Goal: Information Seeking & Learning: Check status

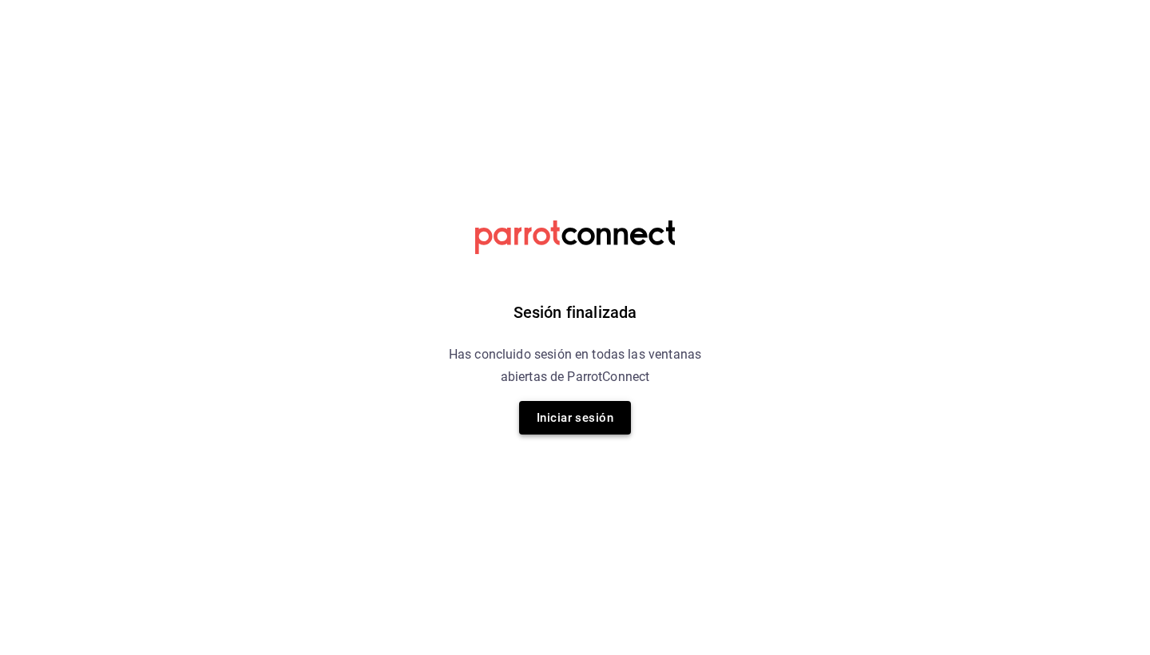
click at [577, 415] on button "Iniciar sesión" at bounding box center [575, 418] width 112 height 34
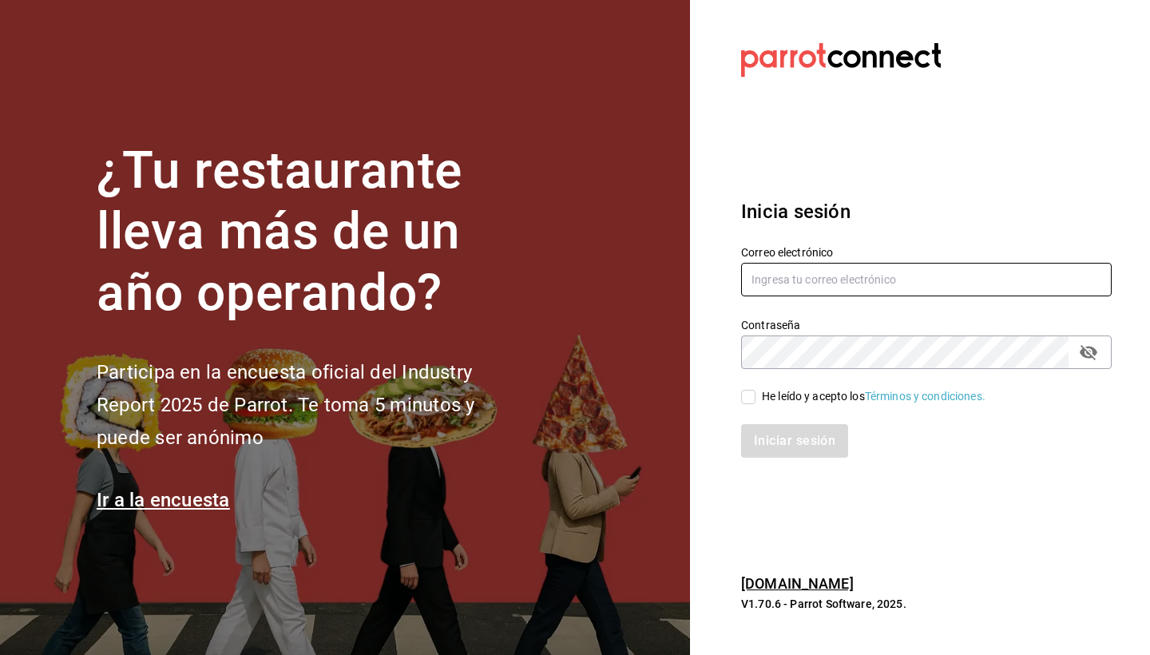
type input "[EMAIL_ADDRESS][DOMAIN_NAME]"
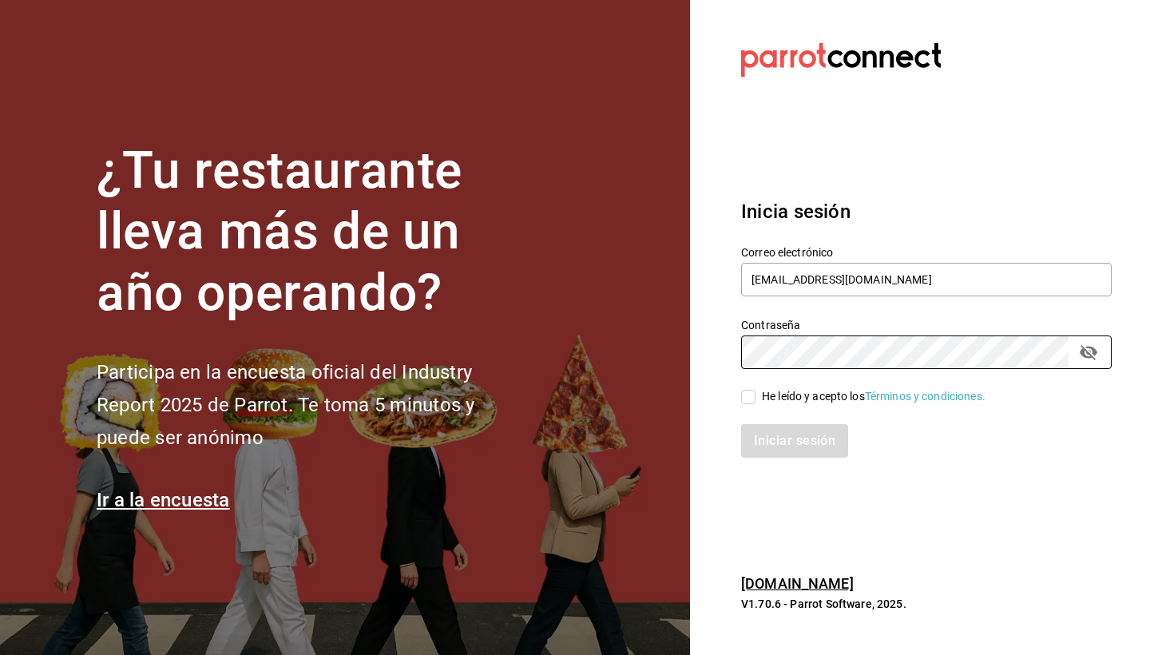
click at [753, 404] on label "He leído y acepto los Términos y condiciones." at bounding box center [863, 396] width 244 height 17
click at [753, 404] on input "He leído y acepto los Términos y condiciones." at bounding box center [748, 397] width 14 height 14
checkbox input "true"
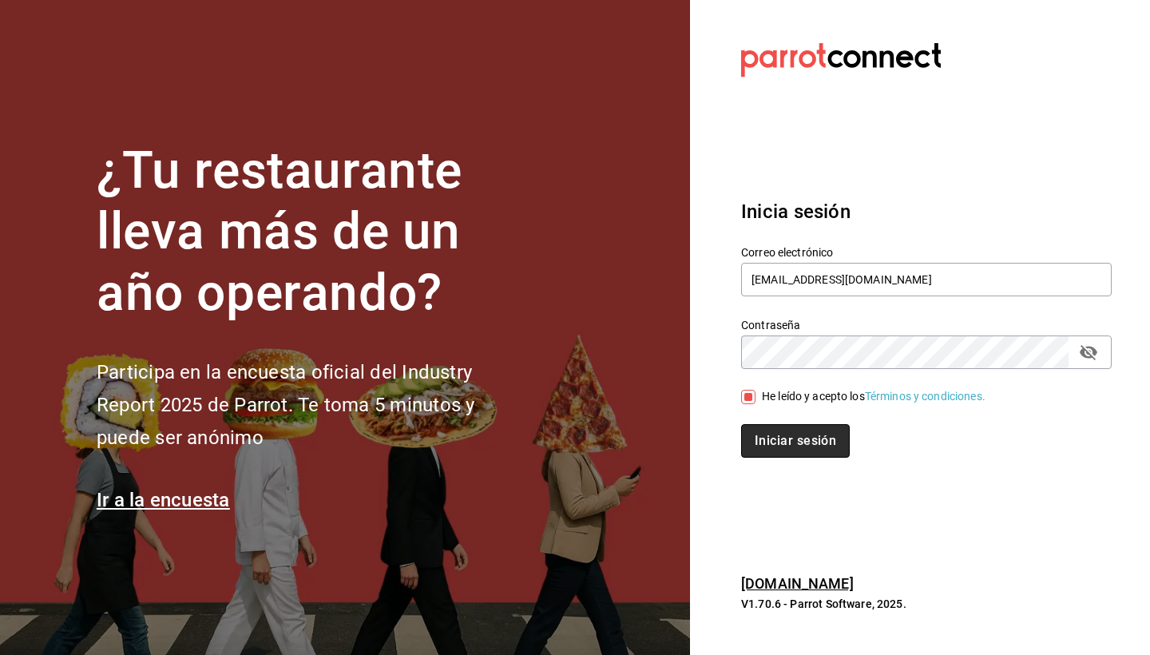
click at [769, 439] on button "Iniciar sesión" at bounding box center [795, 441] width 109 height 34
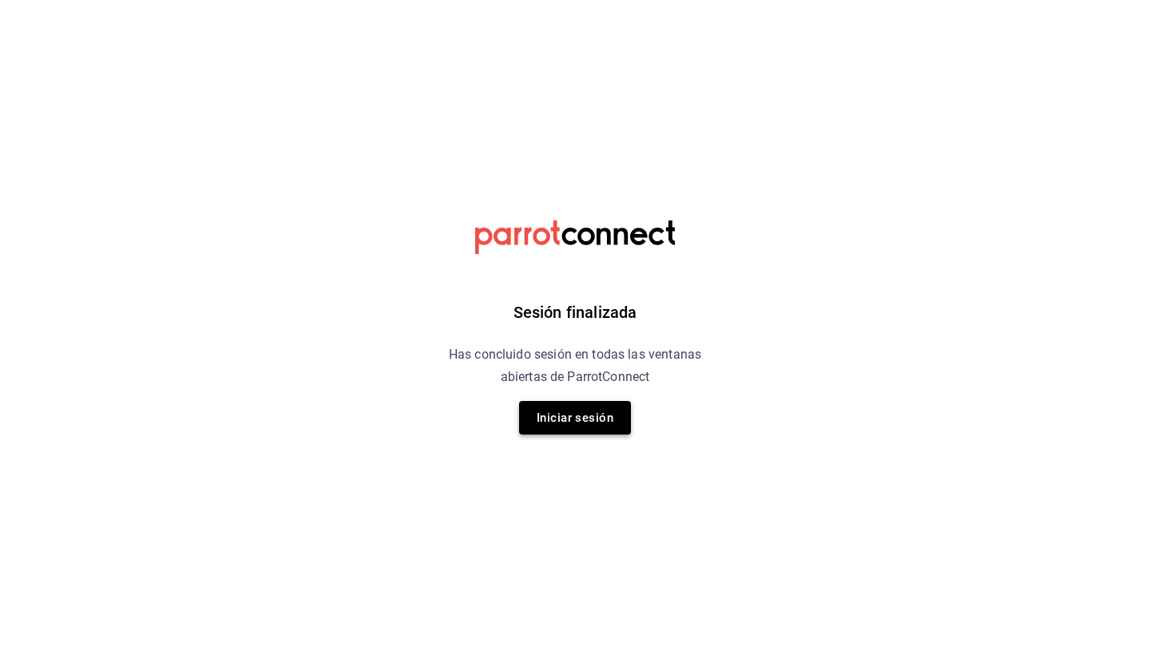
click at [557, 414] on button "Iniciar sesión" at bounding box center [575, 418] width 112 height 34
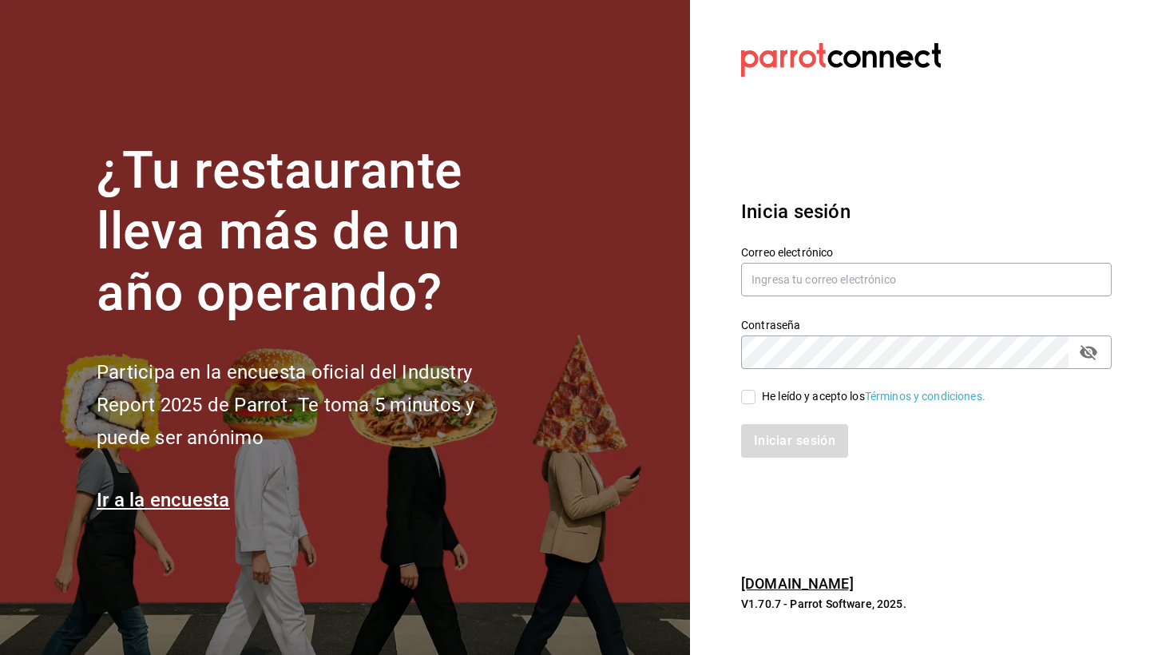
click at [754, 390] on input "He leído y acepto los Términos y condiciones." at bounding box center [748, 397] width 14 height 14
checkbox input "true"
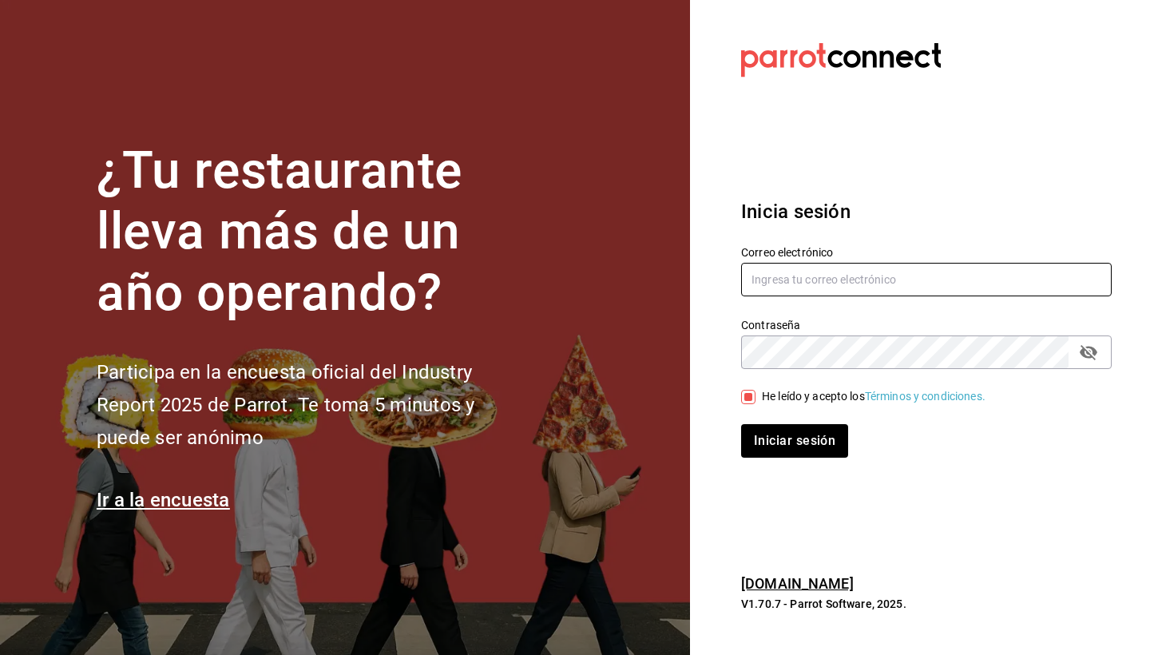
click at [821, 296] on input "text" at bounding box center [926, 280] width 371 height 34
type input "mario.nino@grupocosteno.com"
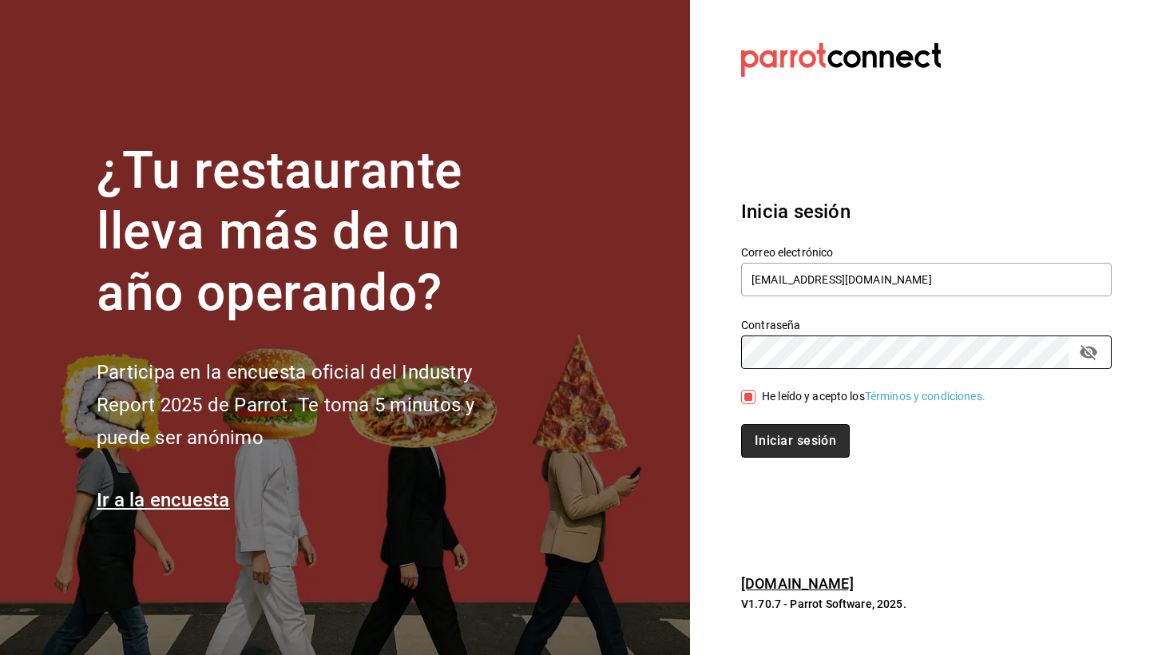
click at [783, 448] on button "Iniciar sesión" at bounding box center [795, 441] width 109 height 34
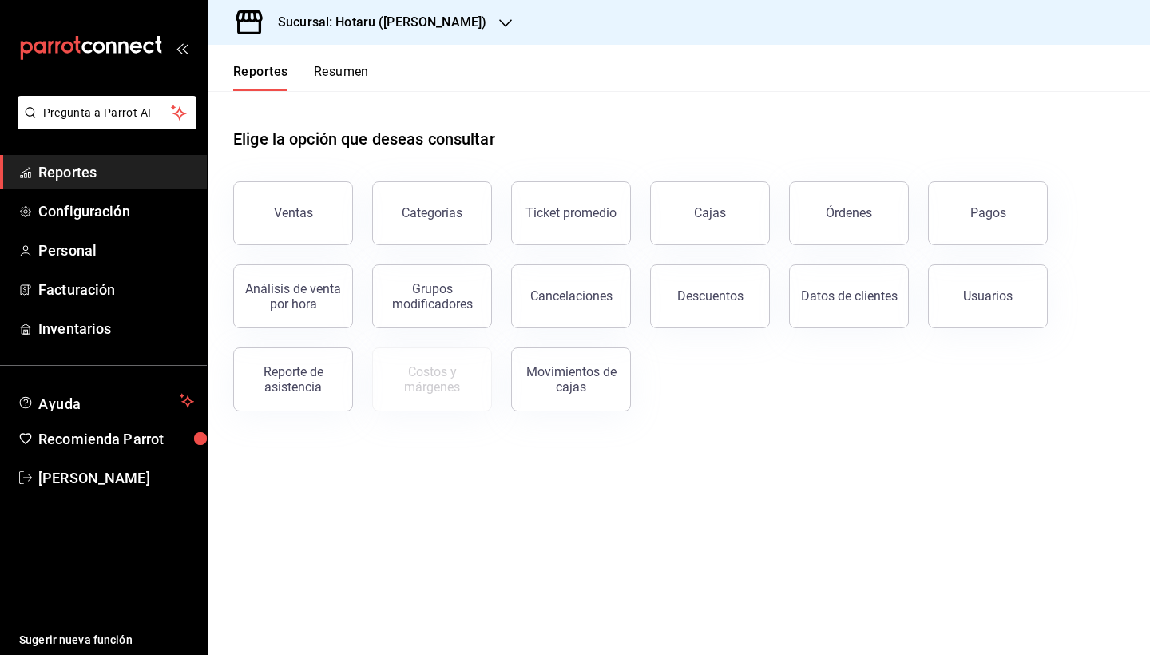
click at [499, 22] on icon "button" at bounding box center [505, 23] width 13 height 13
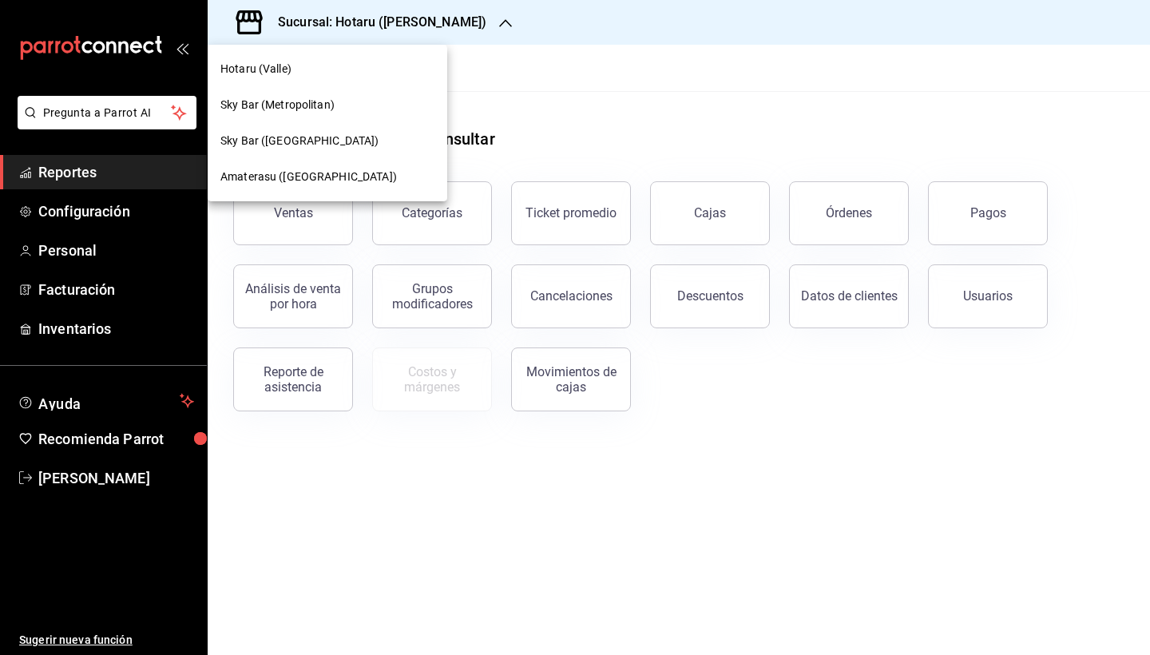
click at [289, 170] on span "Amaterasu ([GEOGRAPHIC_DATA])" at bounding box center [308, 177] width 177 height 17
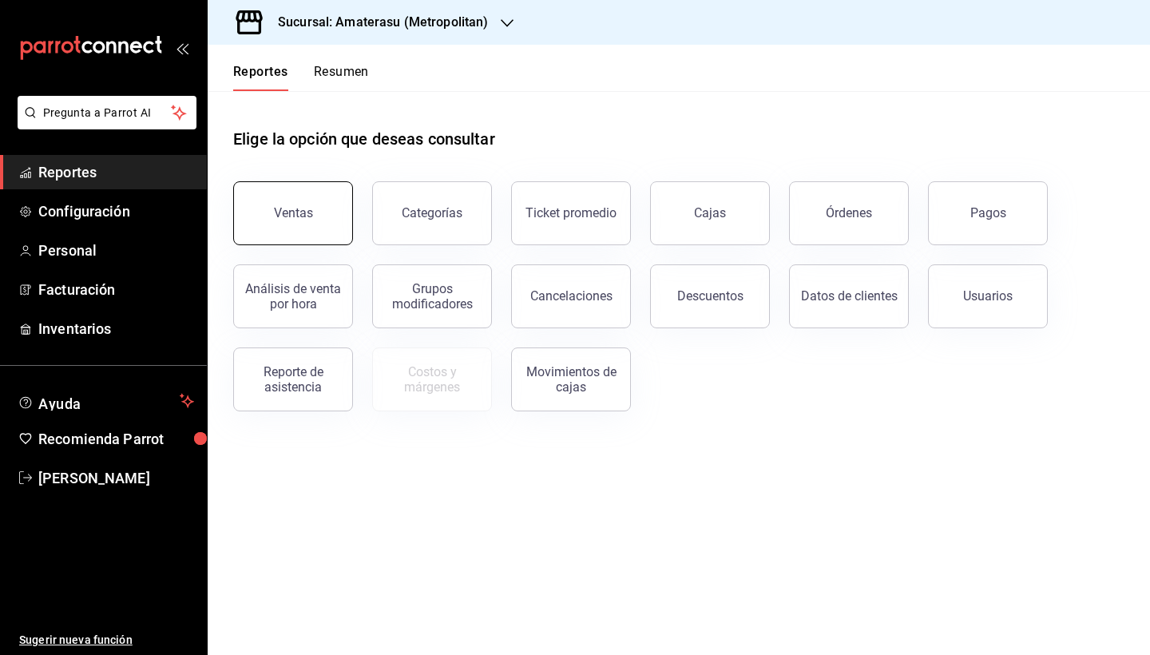
click at [284, 212] on div "Ventas" at bounding box center [293, 212] width 39 height 15
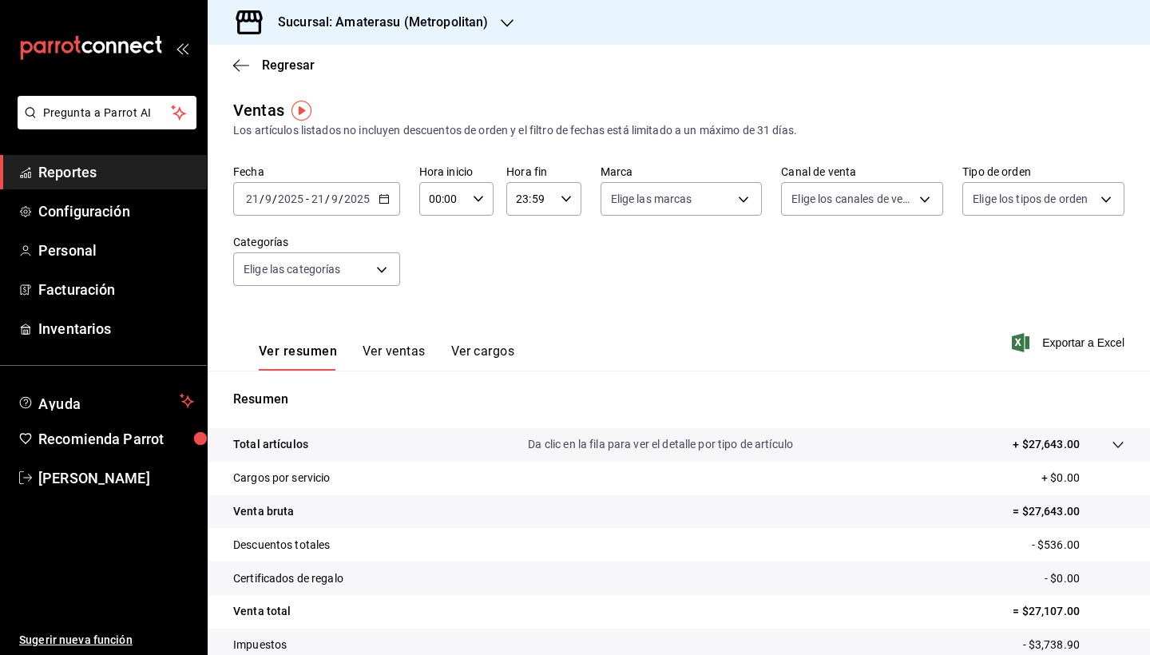
click at [383, 193] on div "[DATE] [DATE] - [DATE] [DATE]" at bounding box center [316, 199] width 167 height 34
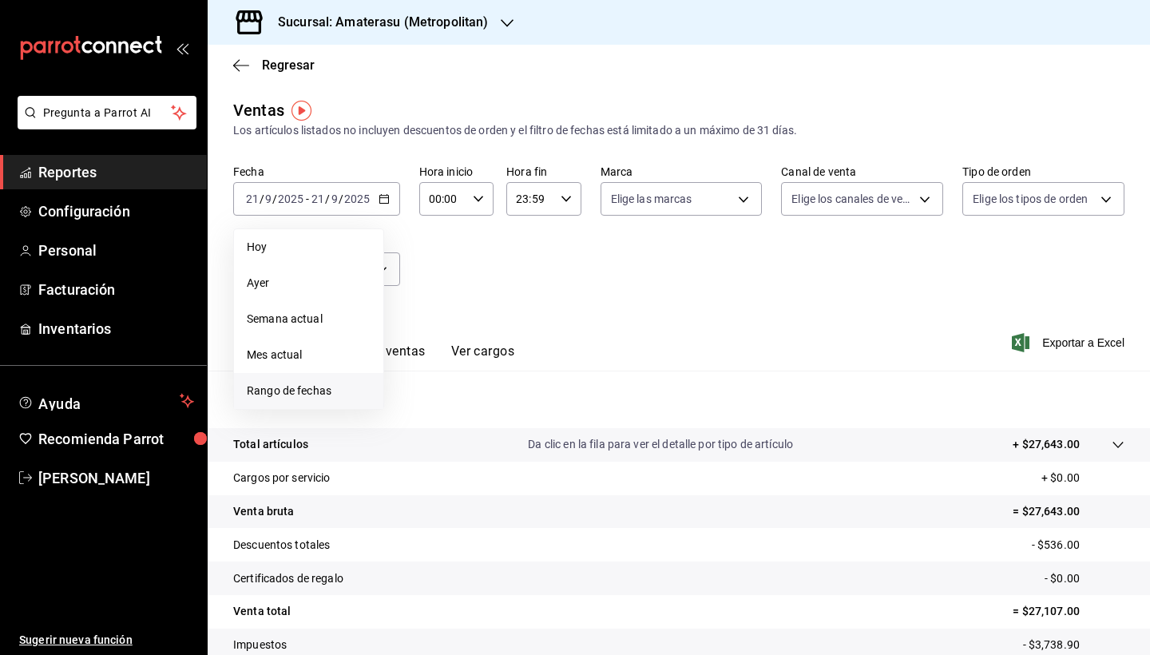
click at [288, 391] on span "Rango de fechas" at bounding box center [309, 391] width 124 height 17
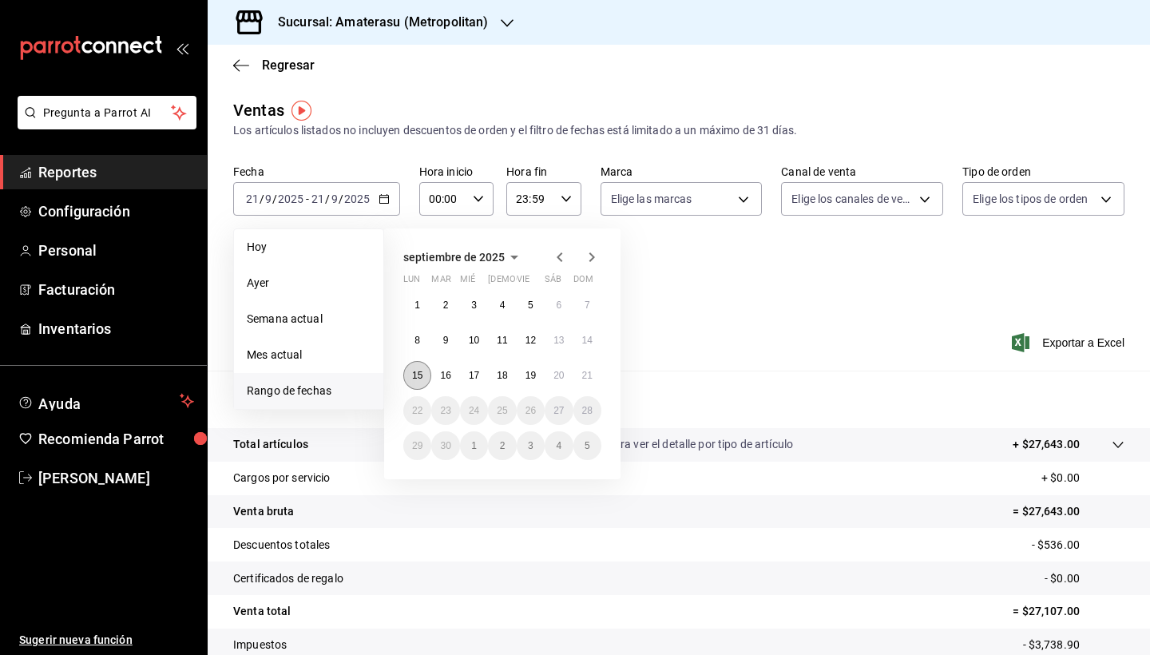
click at [420, 377] on abbr "15" at bounding box center [417, 375] width 10 height 11
click at [592, 372] on abbr "21" at bounding box center [587, 375] width 10 height 11
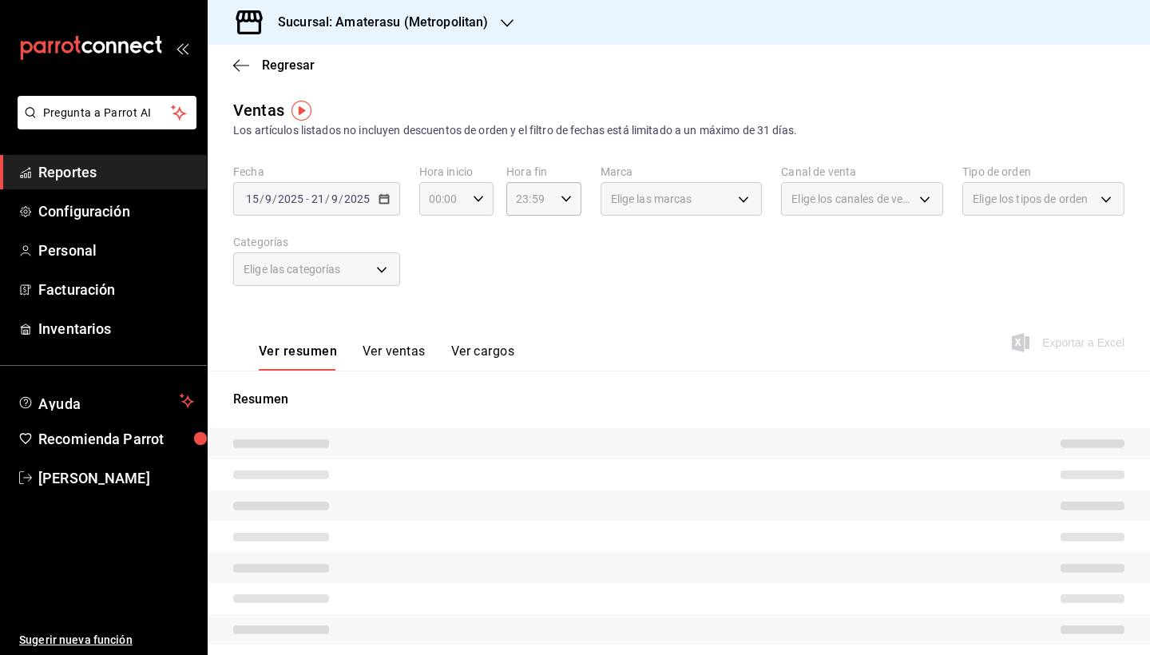
click at [482, 197] on \(Stroke\) "button" at bounding box center [479, 199] width 10 height 6
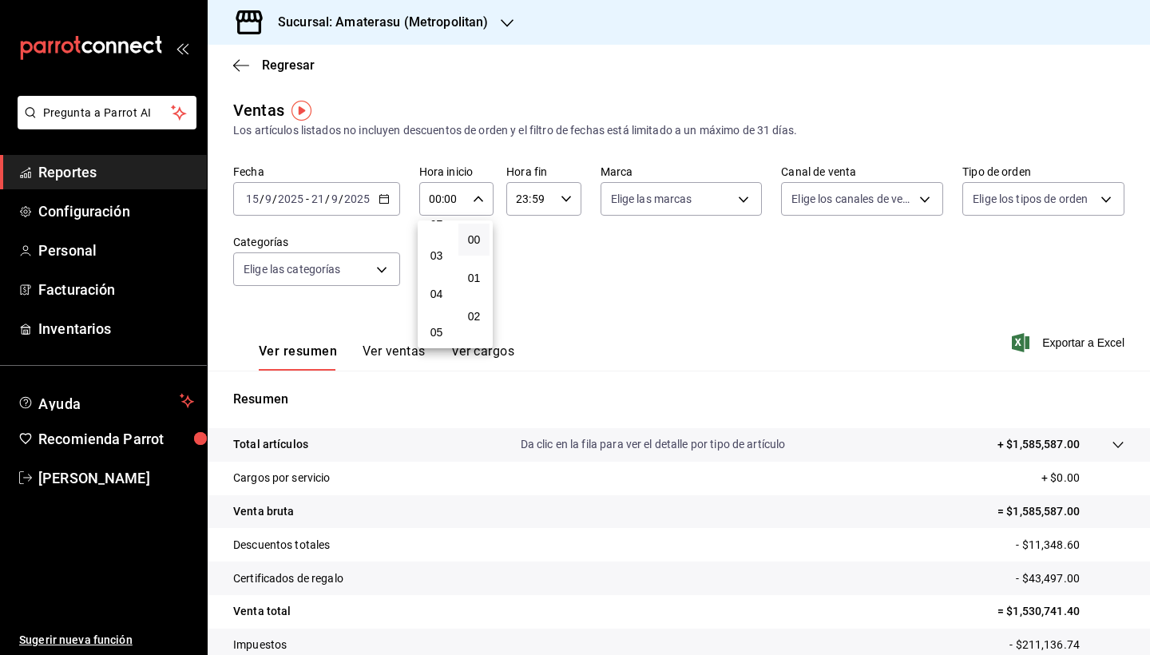
scroll to position [115, 0]
click at [439, 308] on button "05" at bounding box center [436, 316] width 31 height 32
type input "05:00"
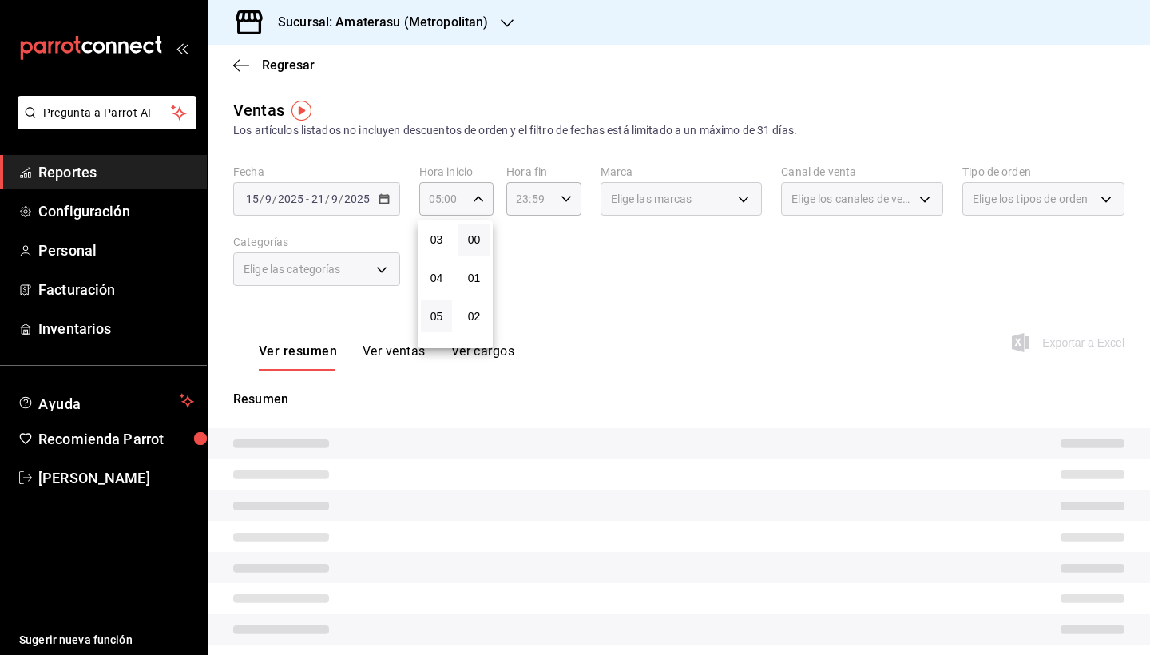
click at [562, 203] on div at bounding box center [575, 327] width 1150 height 655
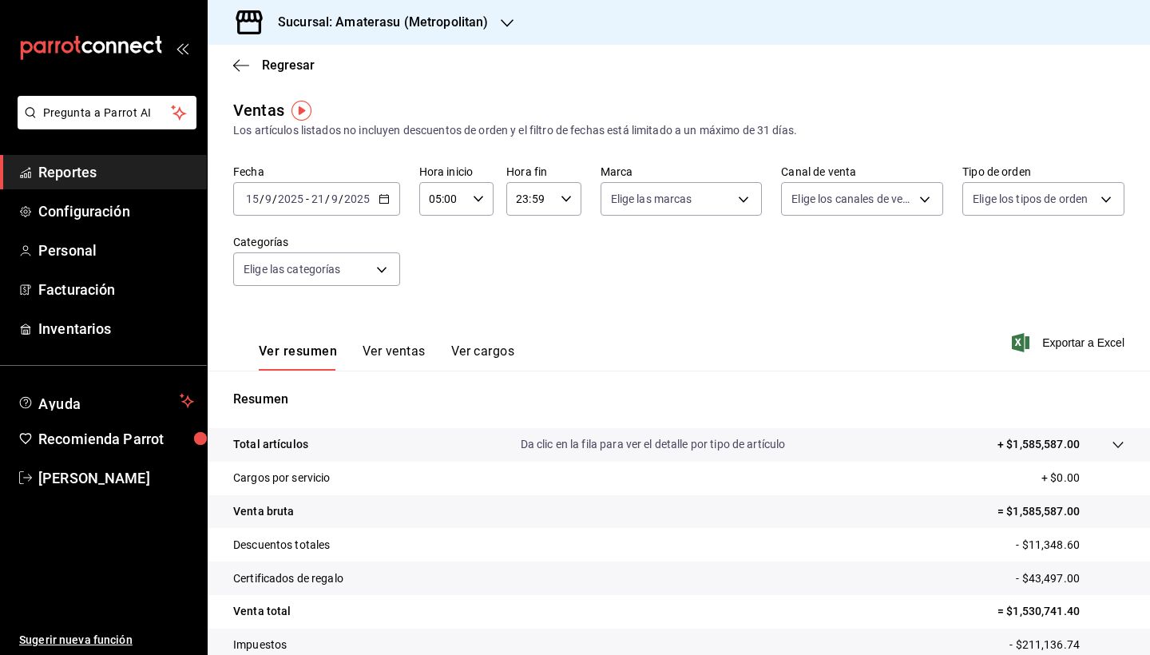
click at [570, 195] on icon "button" at bounding box center [566, 198] width 11 height 11
click at [528, 306] on span "05" at bounding box center [524, 305] width 12 height 13
click at [568, 232] on button "00" at bounding box center [561, 240] width 31 height 32
type input "05:00"
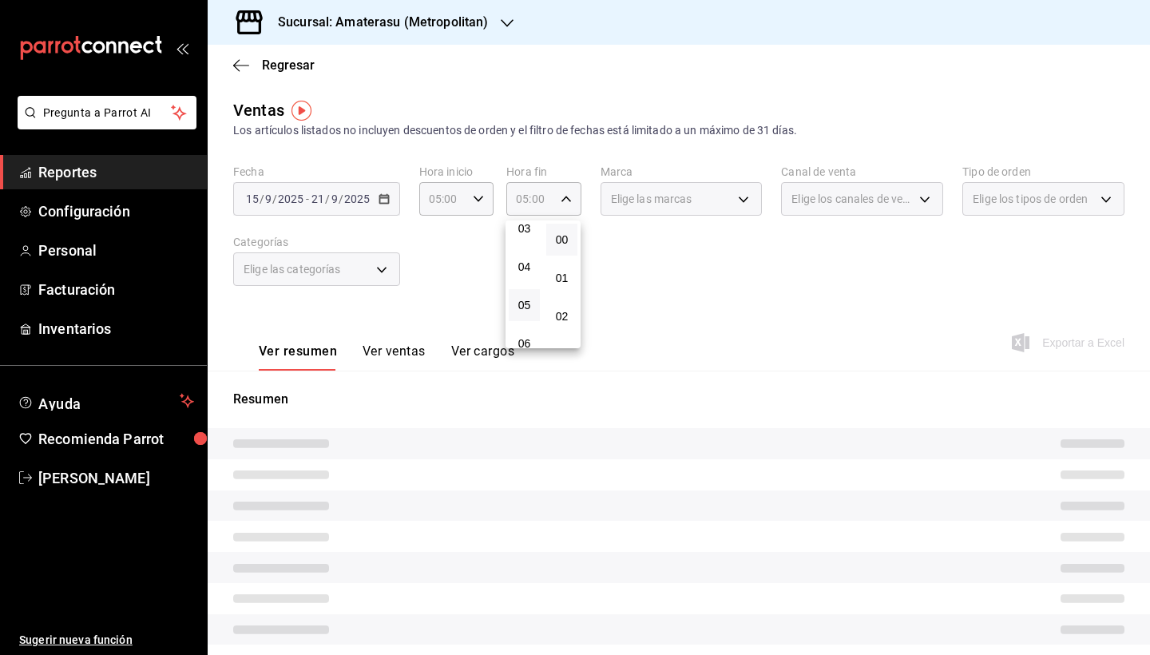
click at [701, 300] on div at bounding box center [575, 327] width 1150 height 655
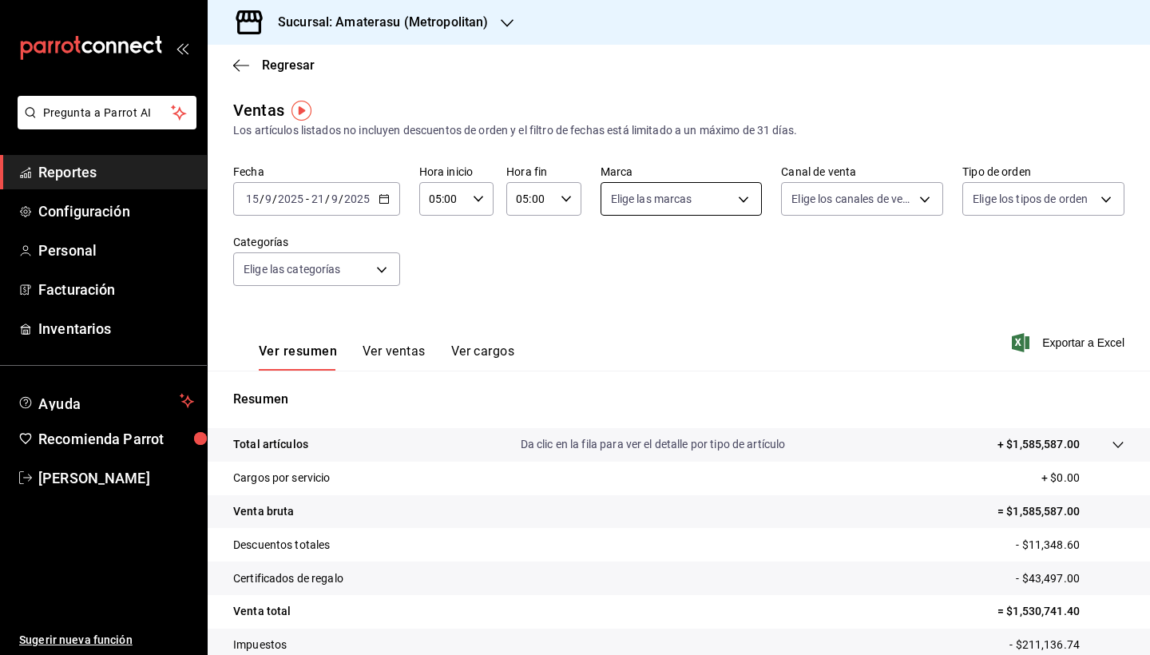
click at [741, 202] on body "Pregunta a Parrot AI Reportes Configuración Personal Facturación Inventarios Ay…" at bounding box center [575, 327] width 1150 height 655
click at [618, 350] on input "checkbox" at bounding box center [617, 351] width 14 height 14
checkbox input "true"
type input "f3afaab8-8c3d-4e49-a299-af9bdf6027b2"
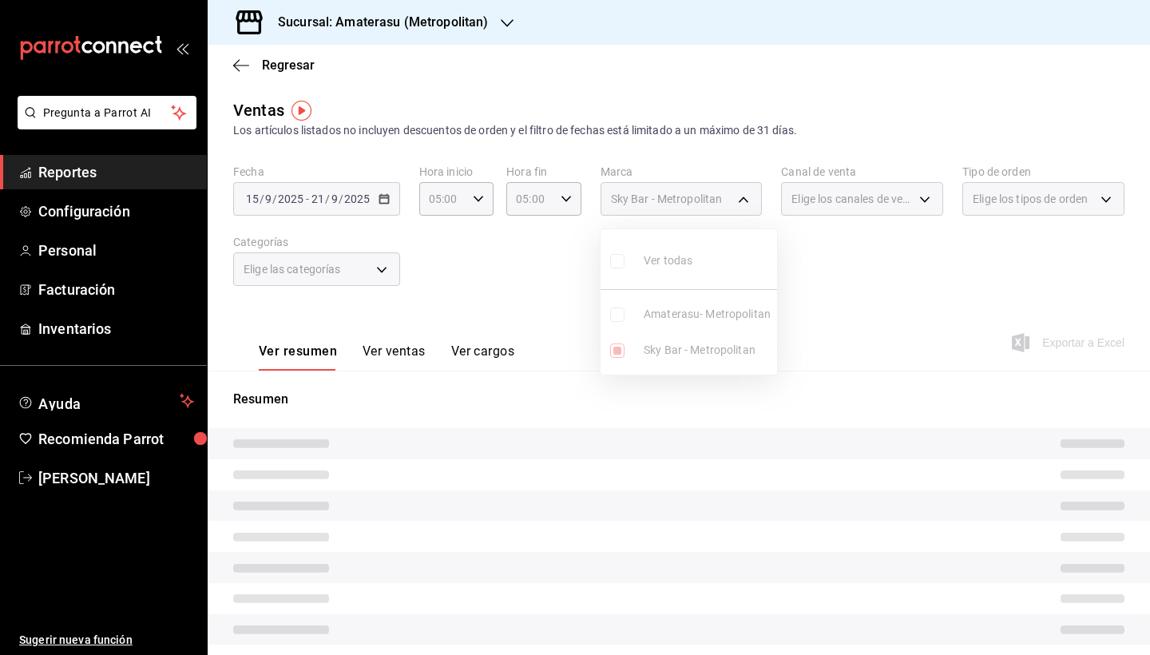
click at [761, 459] on div at bounding box center [575, 327] width 1150 height 655
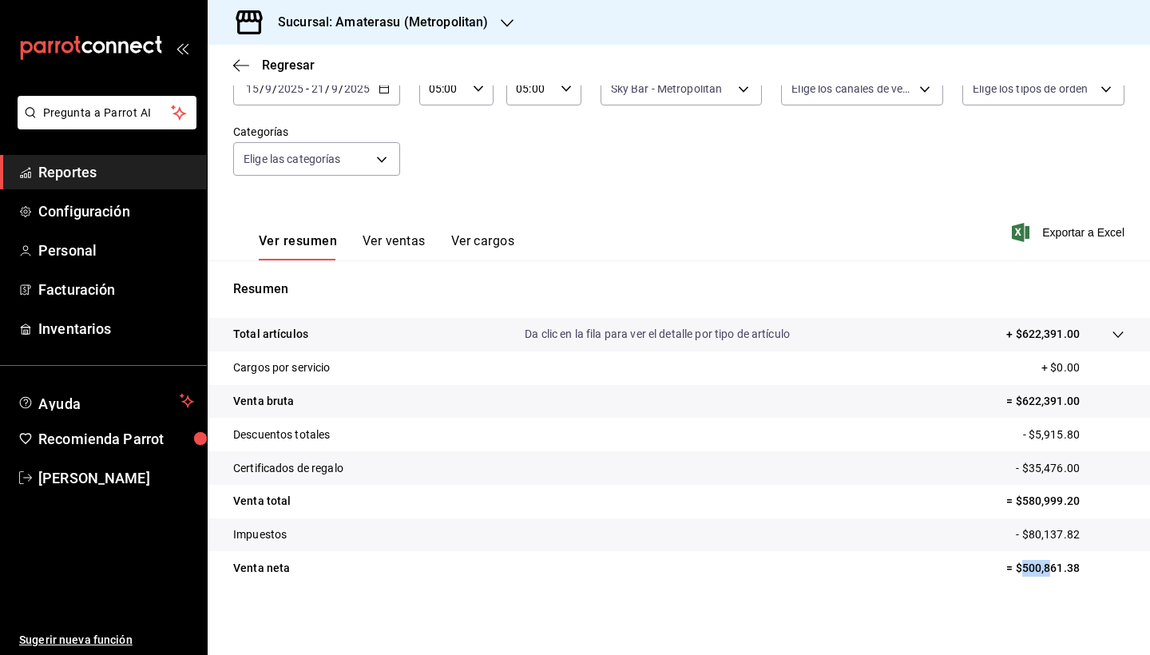
drag, startPoint x: 1011, startPoint y: 572, endPoint x: 1039, endPoint y: 566, distance: 28.5
click at [1039, 566] on p "= $500,861.38" at bounding box center [1066, 568] width 118 height 17
click at [1058, 589] on div "Total artículos Da clic en la fila para ver el detalle por tipo de artículo + $…" at bounding box center [679, 461] width 943 height 286
click at [1014, 568] on p "= $500,861.38" at bounding box center [1066, 568] width 118 height 17
drag, startPoint x: 1011, startPoint y: 569, endPoint x: 1070, endPoint y: 563, distance: 59.4
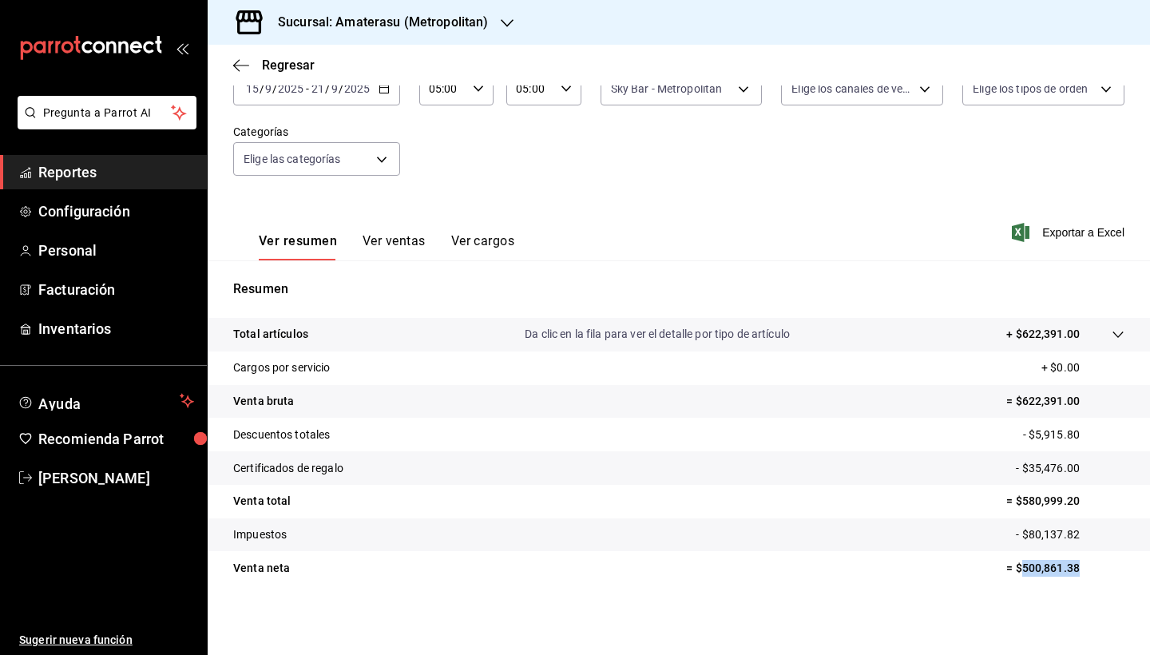
click at [1070, 562] on p "= $500,861.38" at bounding box center [1066, 568] width 118 height 17
click at [1070, 563] on p "= $500,861.38" at bounding box center [1066, 568] width 118 height 17
drag, startPoint x: 1012, startPoint y: 570, endPoint x: 1070, endPoint y: 568, distance: 57.6
click at [1070, 568] on p "= $500,861.38" at bounding box center [1066, 568] width 118 height 17
copy p "500,861.38"
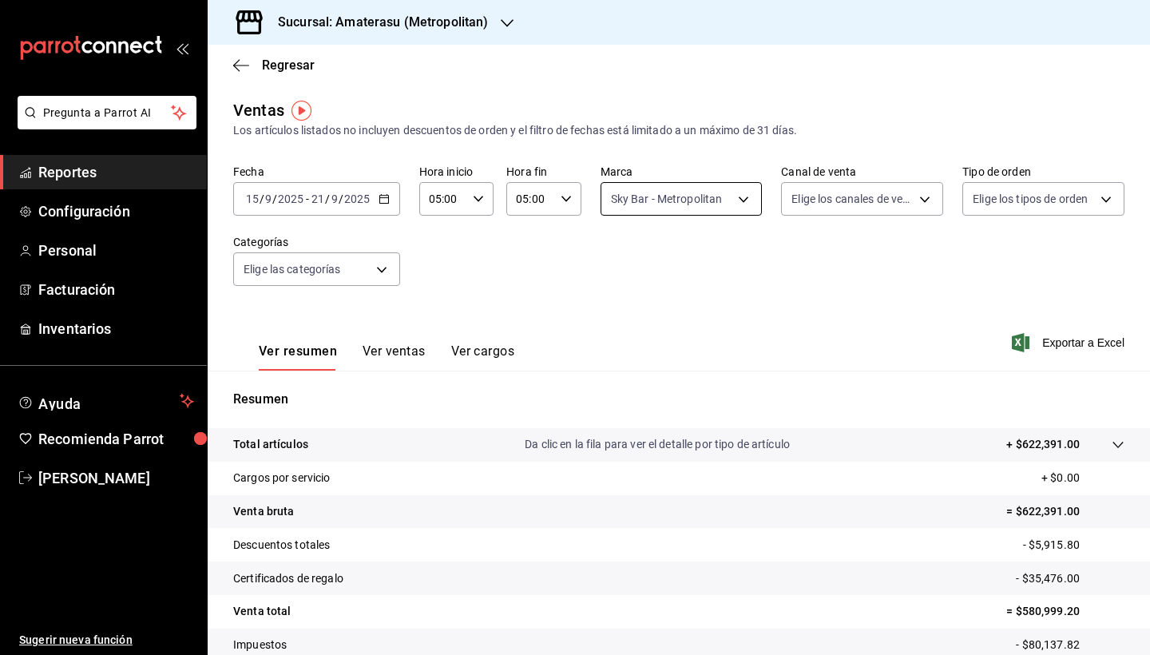
click at [738, 200] on body "Pregunta a Parrot AI Reportes Configuración Personal Facturación Inventarios Ay…" at bounding box center [575, 327] width 1150 height 655
click at [614, 316] on input "checkbox" at bounding box center [614, 315] width 14 height 14
checkbox input "true"
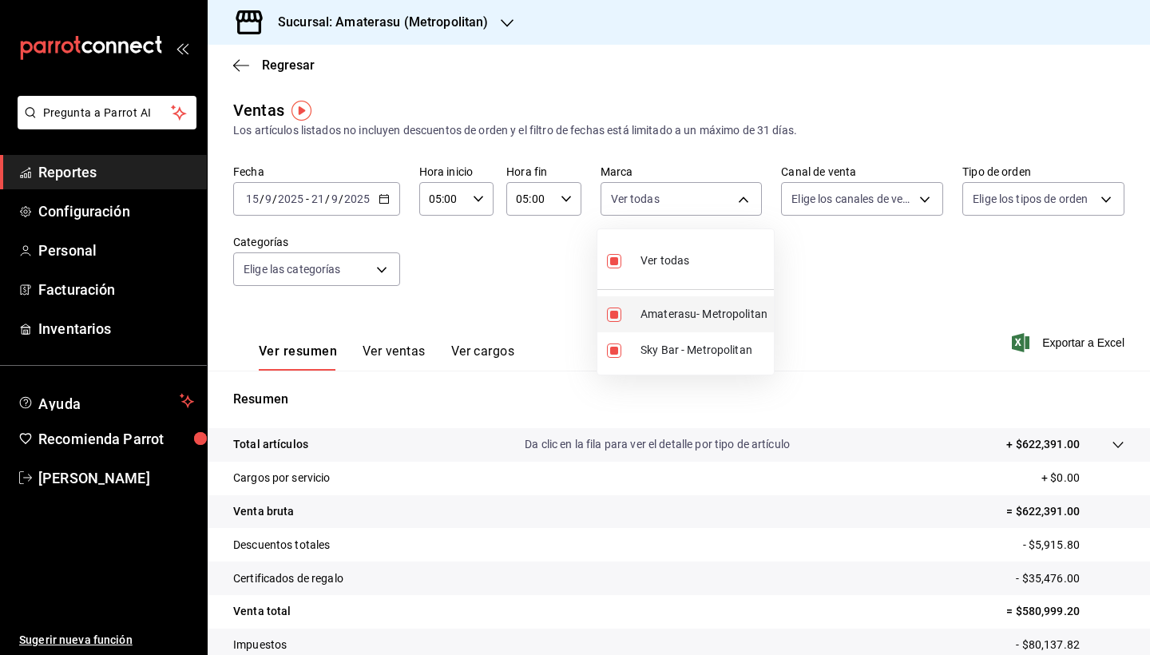
type input "f3afaab8-8c3d-4e49-a299-af9bdf6027b2,e4cd7fcb-d45b-43ae-a99f-ad4ccfcd9032"
checkbox input "true"
click at [617, 351] on input "checkbox" at bounding box center [614, 351] width 14 height 14
checkbox input "false"
type input "e4cd7fcb-d45b-43ae-a99f-ad4ccfcd9032"
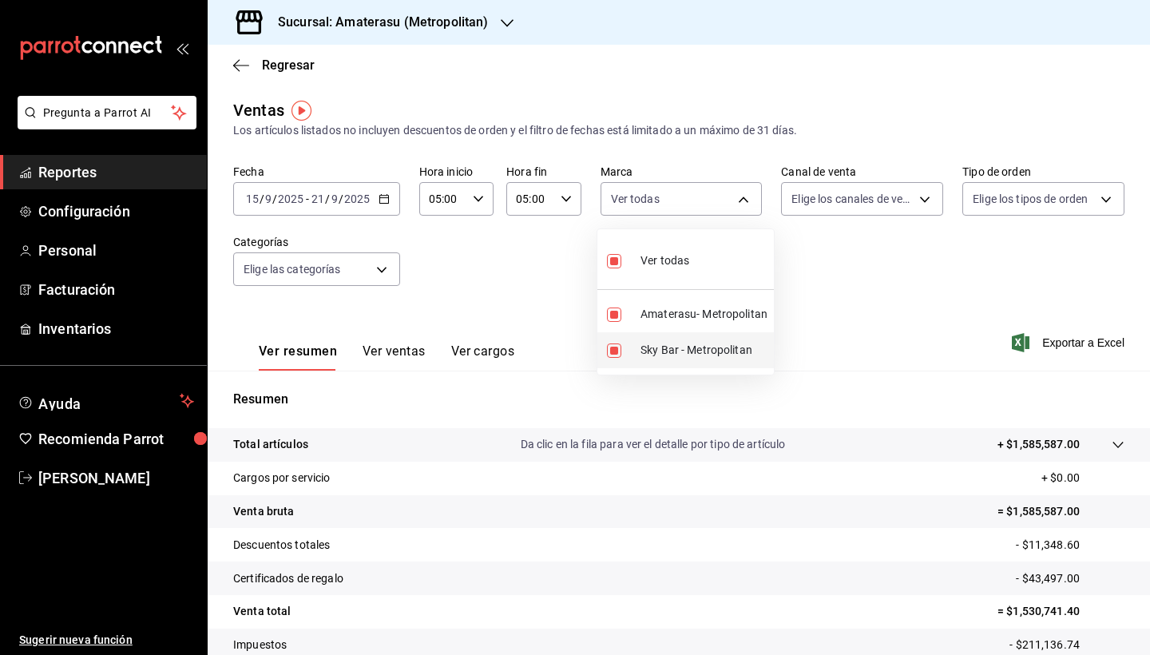
checkbox input "false"
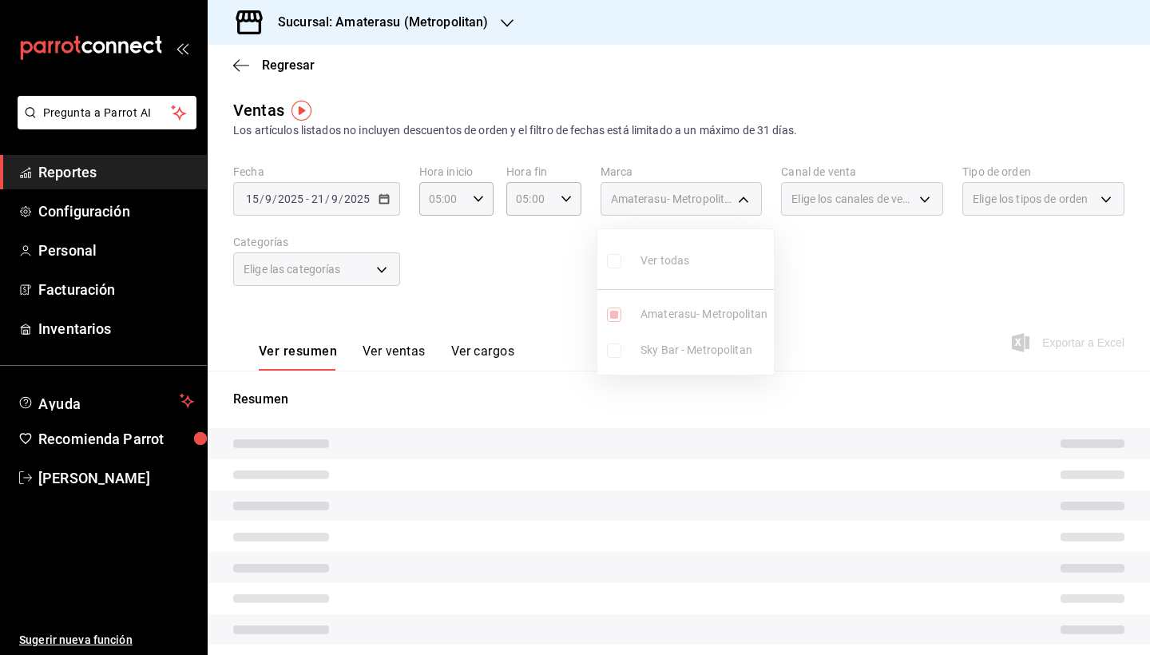
click at [891, 450] on div at bounding box center [575, 327] width 1150 height 655
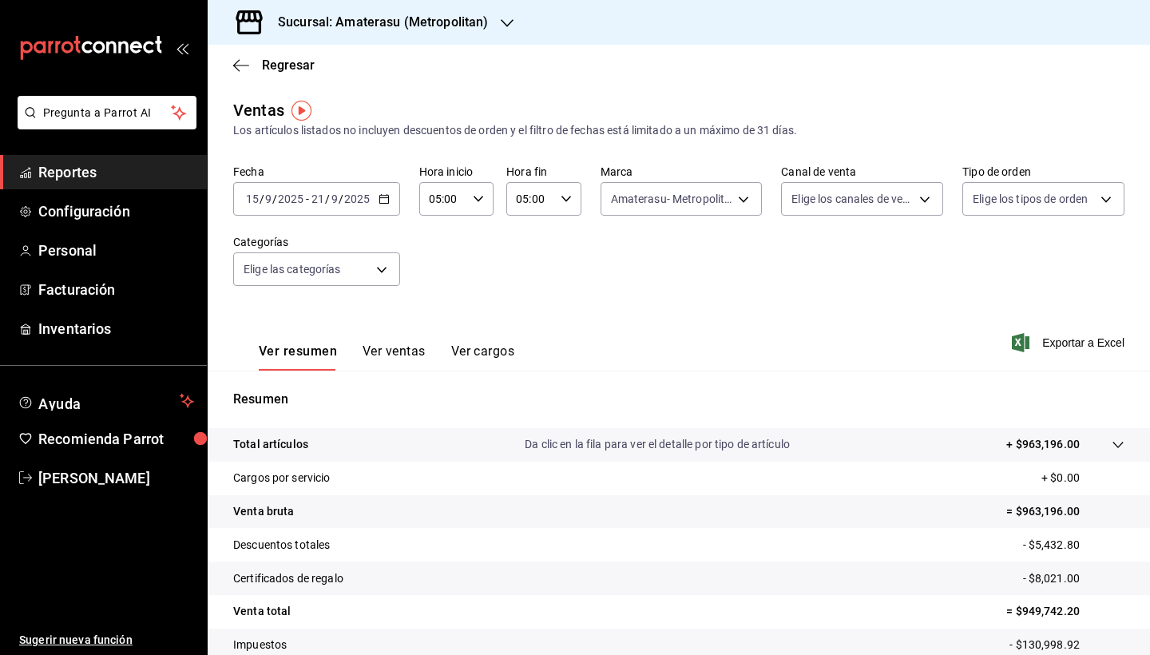
scroll to position [110, 0]
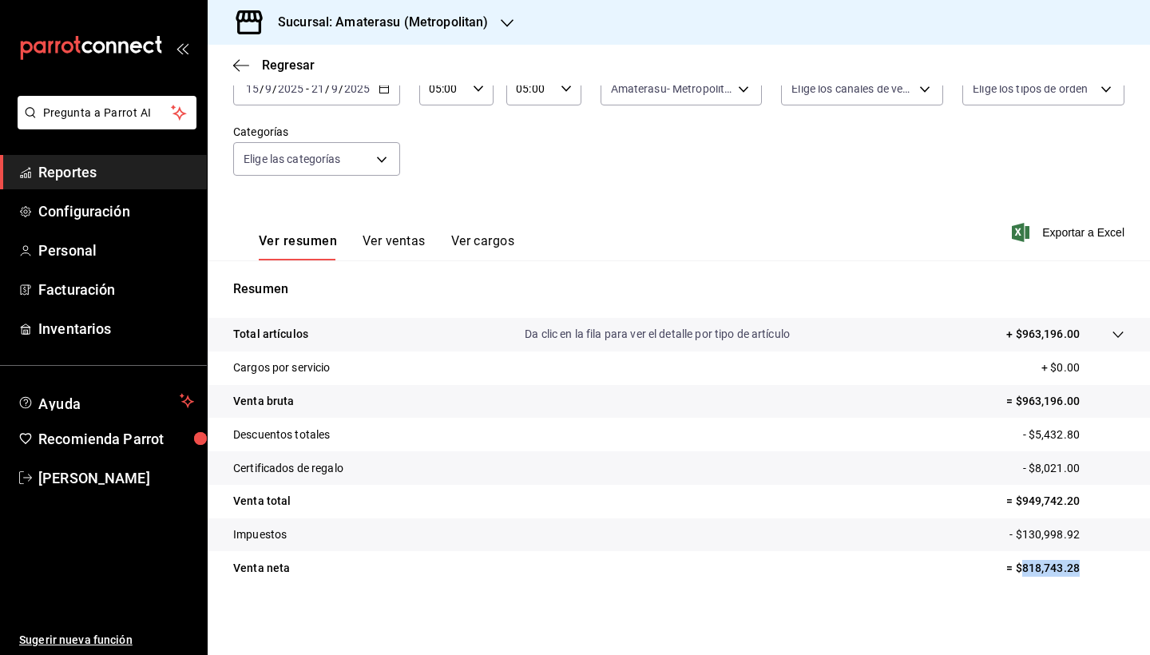
drag, startPoint x: 1011, startPoint y: 570, endPoint x: 1090, endPoint y: 570, distance: 78.3
click at [1090, 570] on p "= $818,743.28" at bounding box center [1066, 568] width 118 height 17
click at [1011, 569] on p "= $818,743.28" at bounding box center [1066, 568] width 118 height 17
drag, startPoint x: 1011, startPoint y: 569, endPoint x: 1058, endPoint y: 571, distance: 46.4
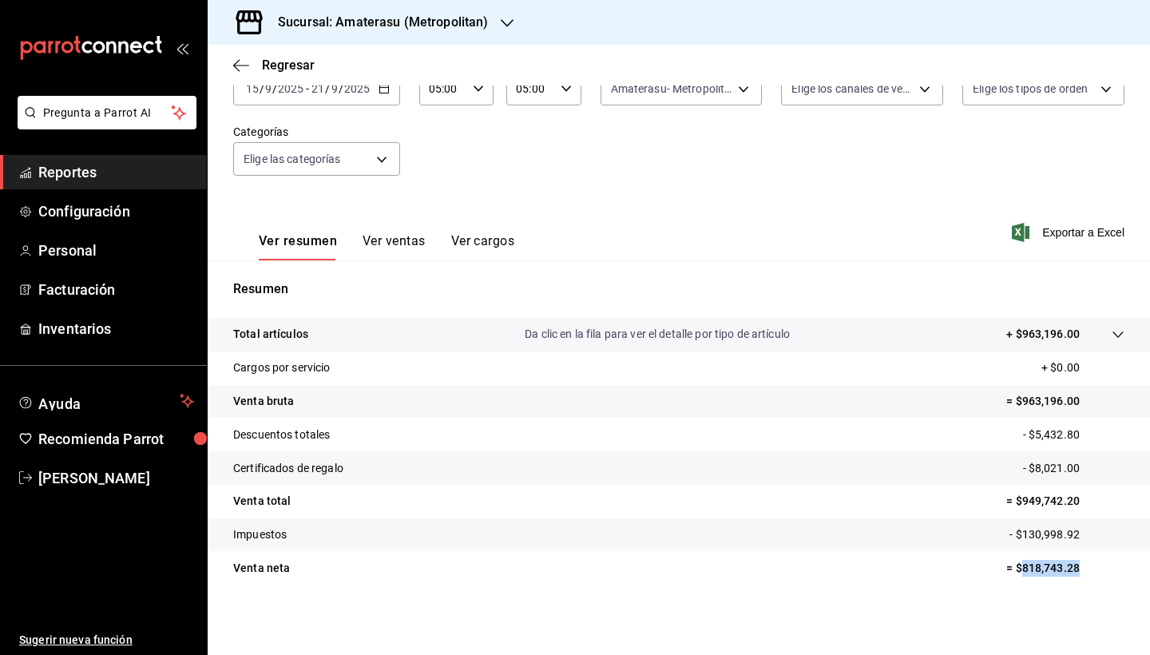
click at [1058, 571] on p "= $818,743.28" at bounding box center [1066, 568] width 118 height 17
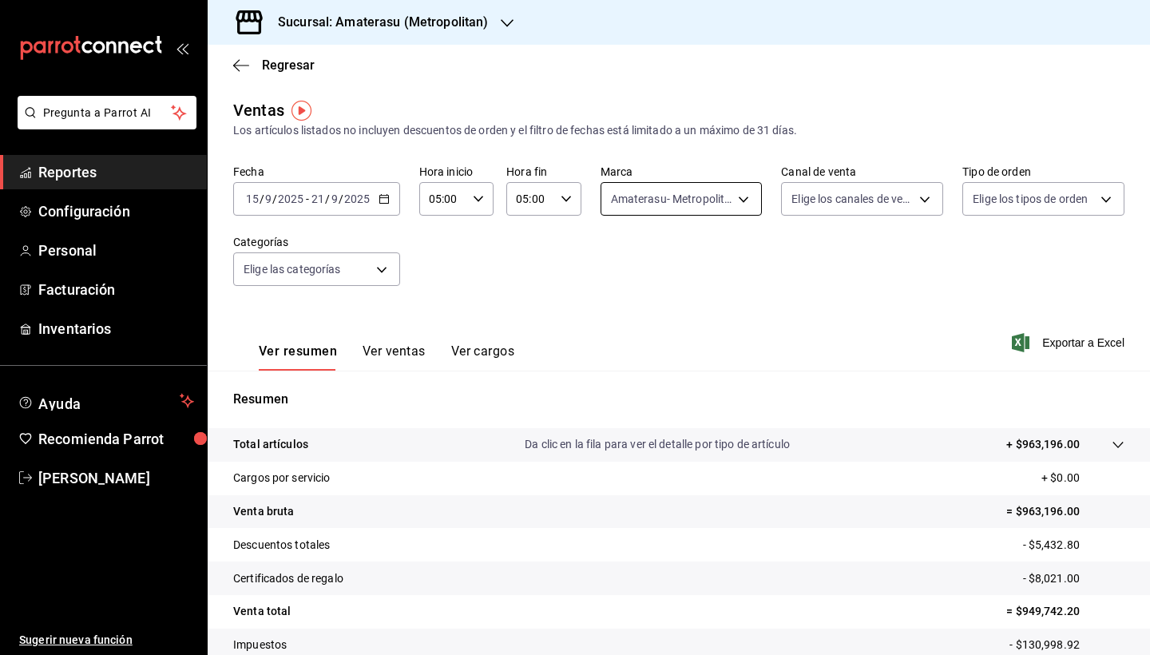
click at [723, 199] on body "Pregunta a Parrot AI Reportes Configuración Personal Facturación Inventarios Ay…" at bounding box center [575, 327] width 1150 height 655
click at [615, 256] on input "checkbox" at bounding box center [614, 261] width 14 height 14
checkbox input "true"
type input "e4cd7fcb-d45b-43ae-a99f-ad4ccfcd9032,f3afaab8-8c3d-4e49-a299-af9bdf6027b2"
checkbox input "true"
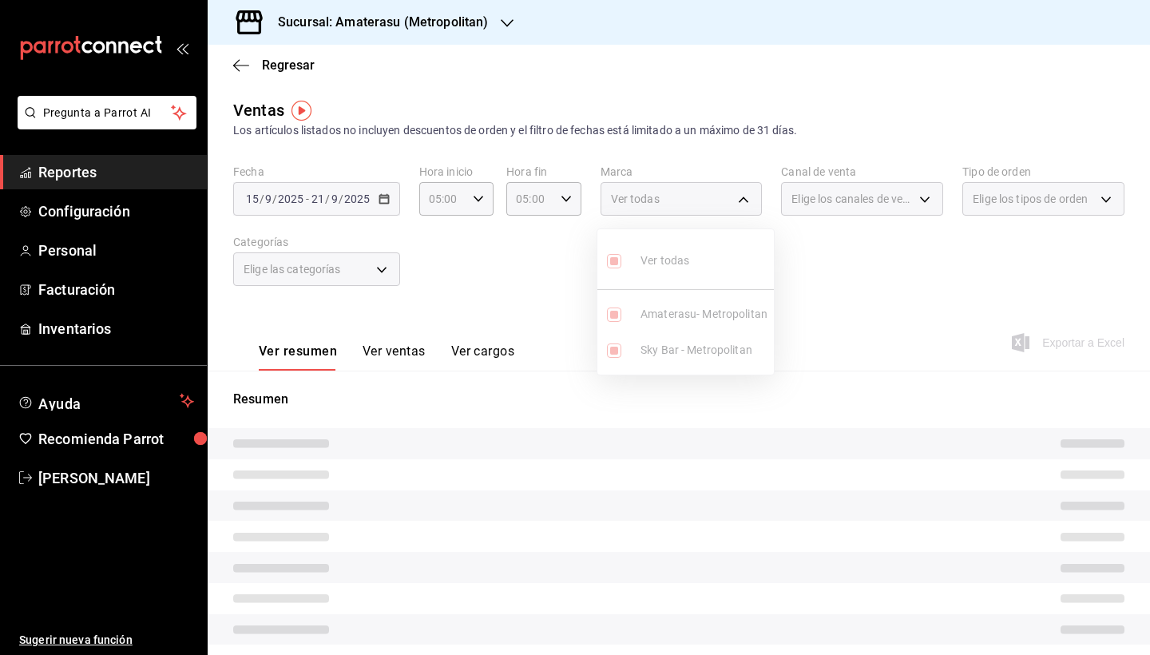
click at [1018, 459] on div at bounding box center [575, 327] width 1150 height 655
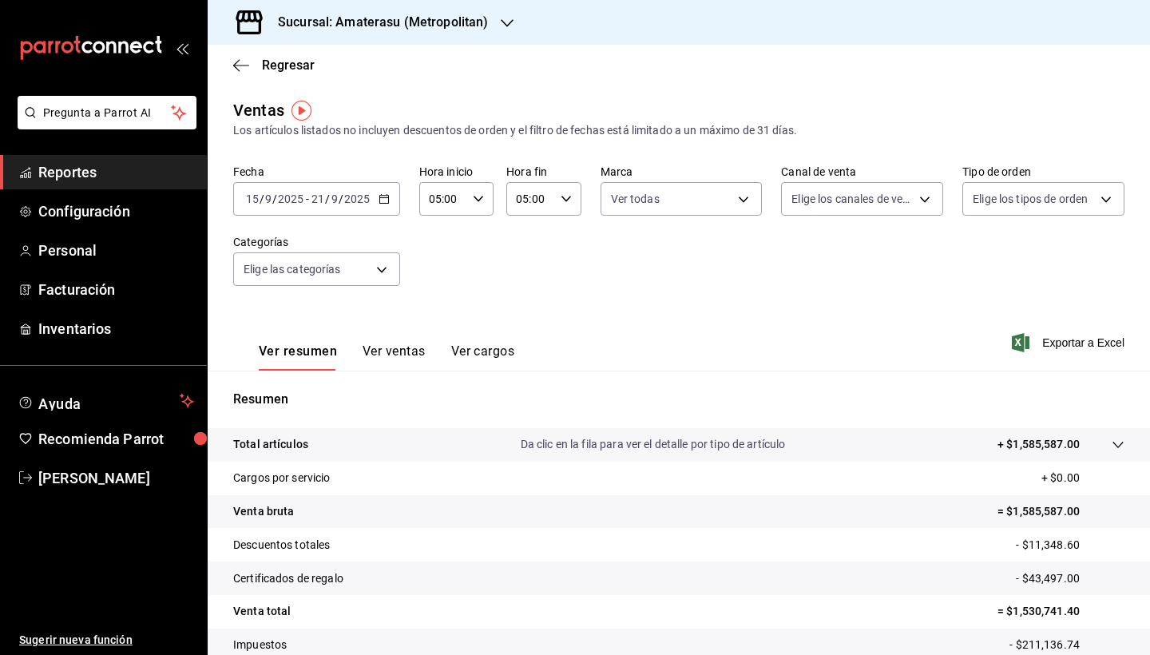
scroll to position [110, 0]
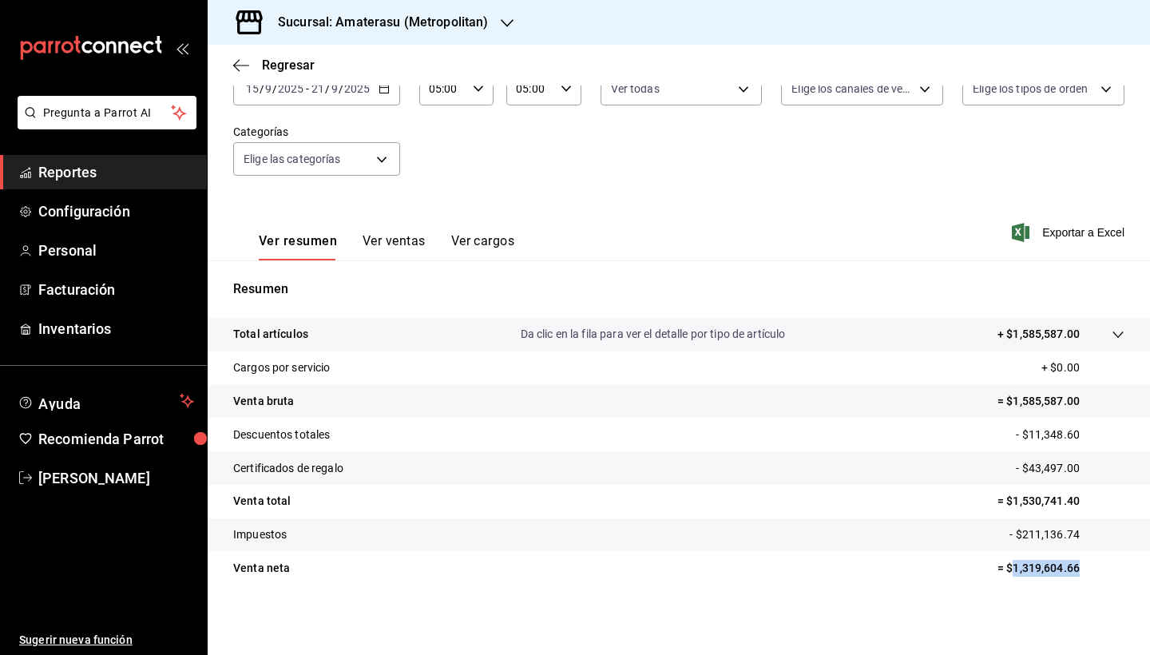
drag, startPoint x: 1000, startPoint y: 566, endPoint x: 1094, endPoint y: 571, distance: 93.6
click at [1094, 571] on p "= $1,319,604.66" at bounding box center [1061, 568] width 127 height 17
copy p "1,319,604.66"
